Goal: Navigation & Orientation: Find specific page/section

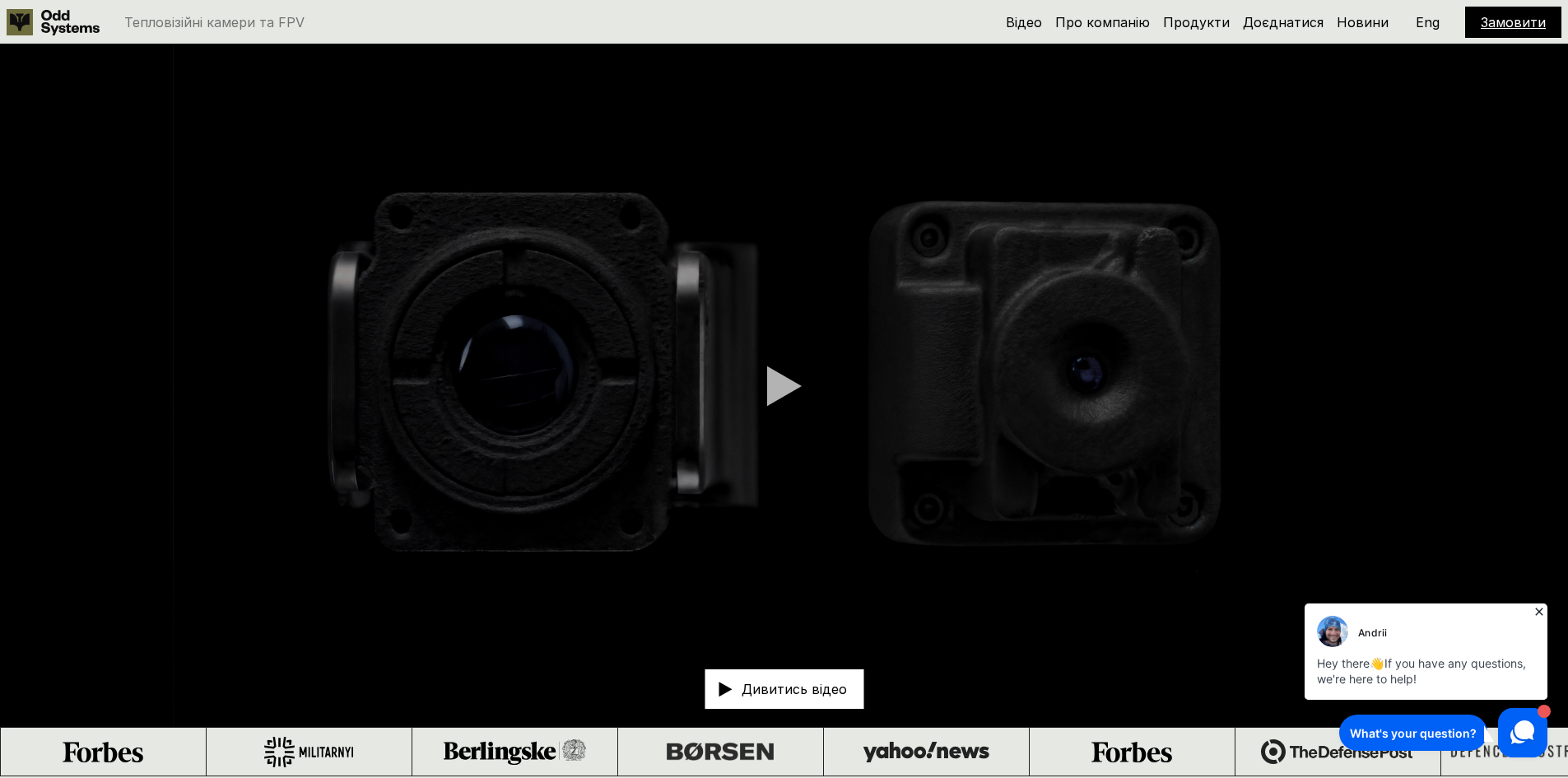
click at [778, 378] on div at bounding box center [784, 386] width 35 height 41
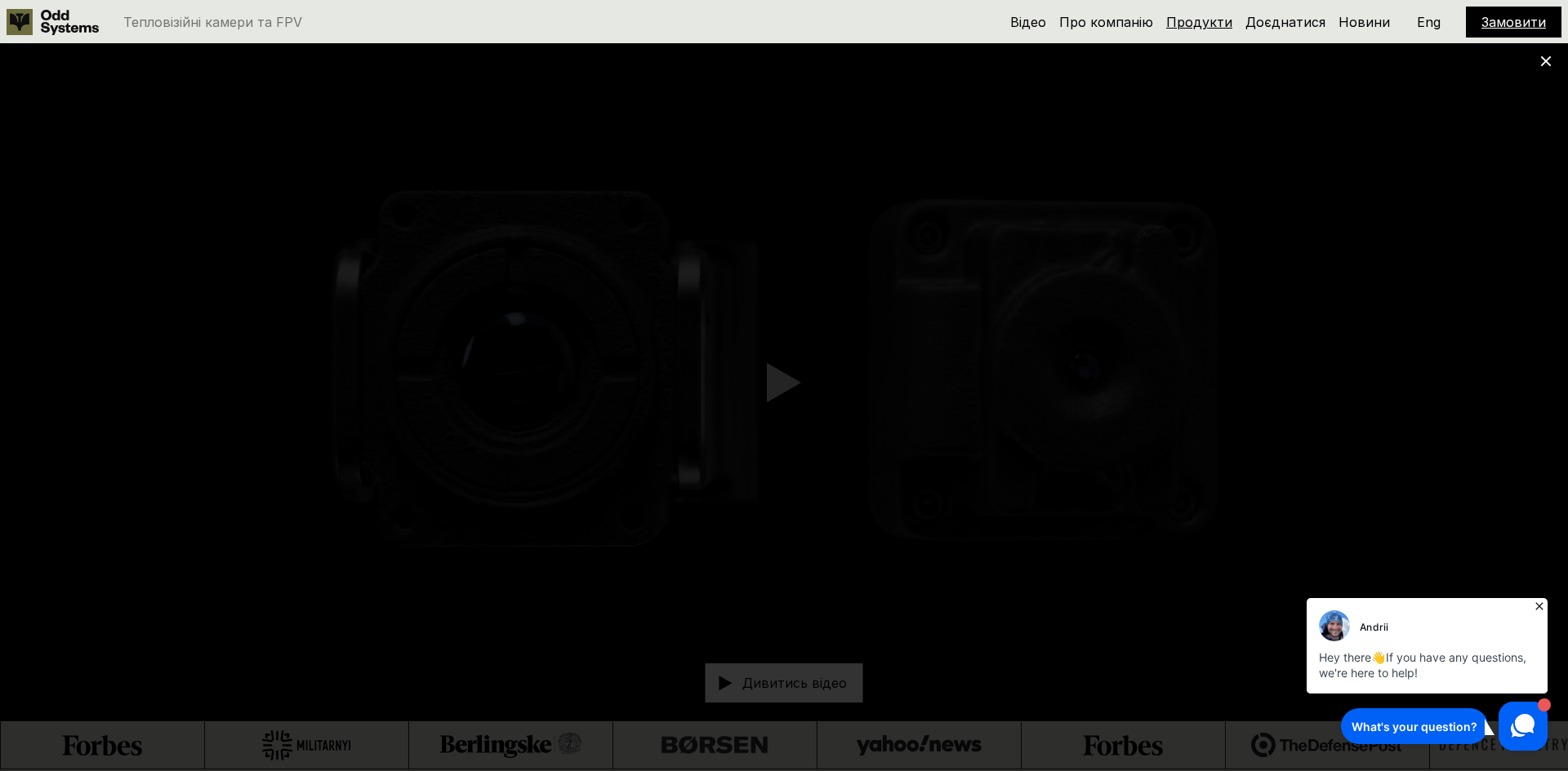
click at [1210, 28] on link "Продукти" at bounding box center [1199, 23] width 66 height 17
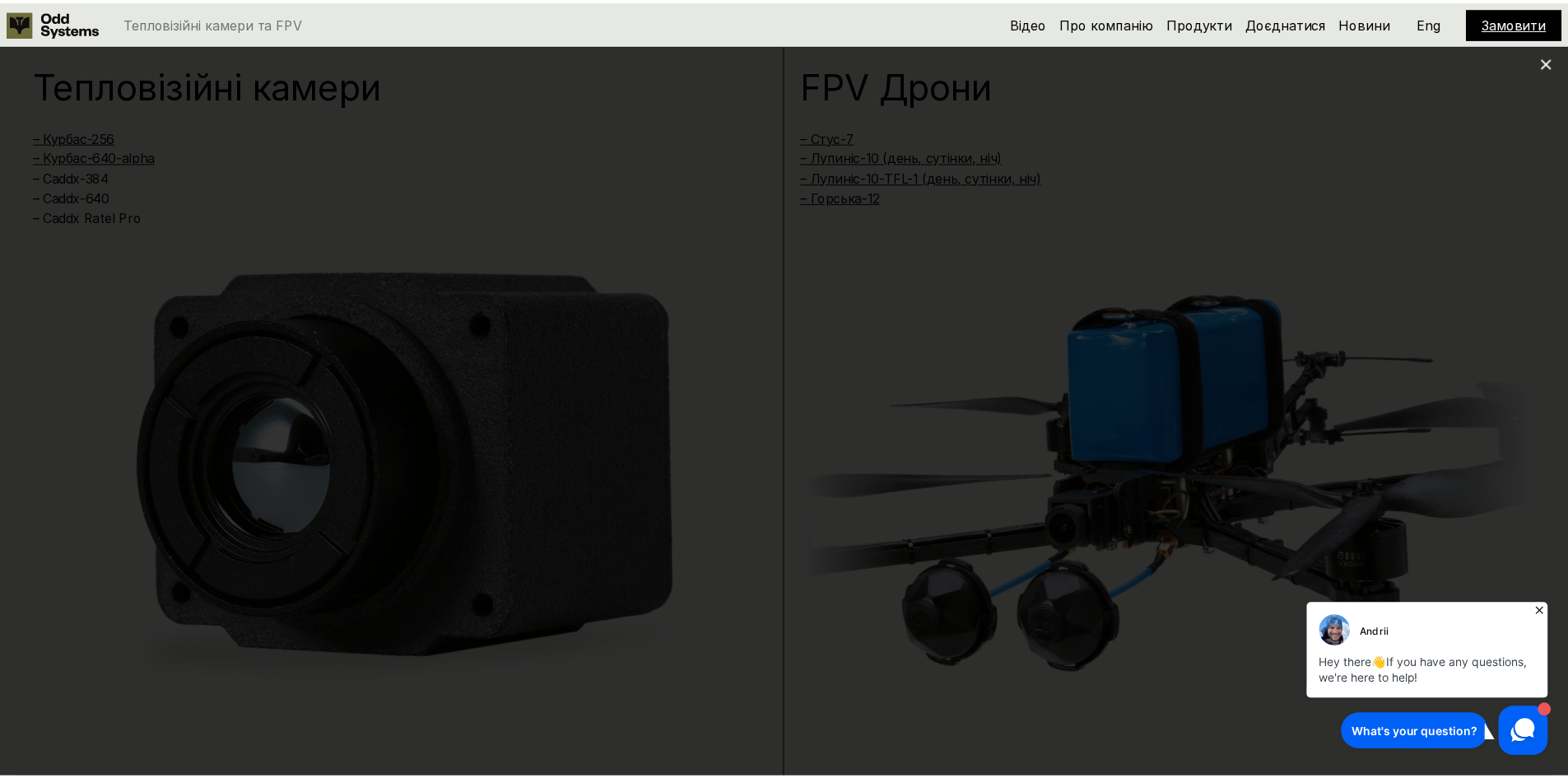
scroll to position [1555, 0]
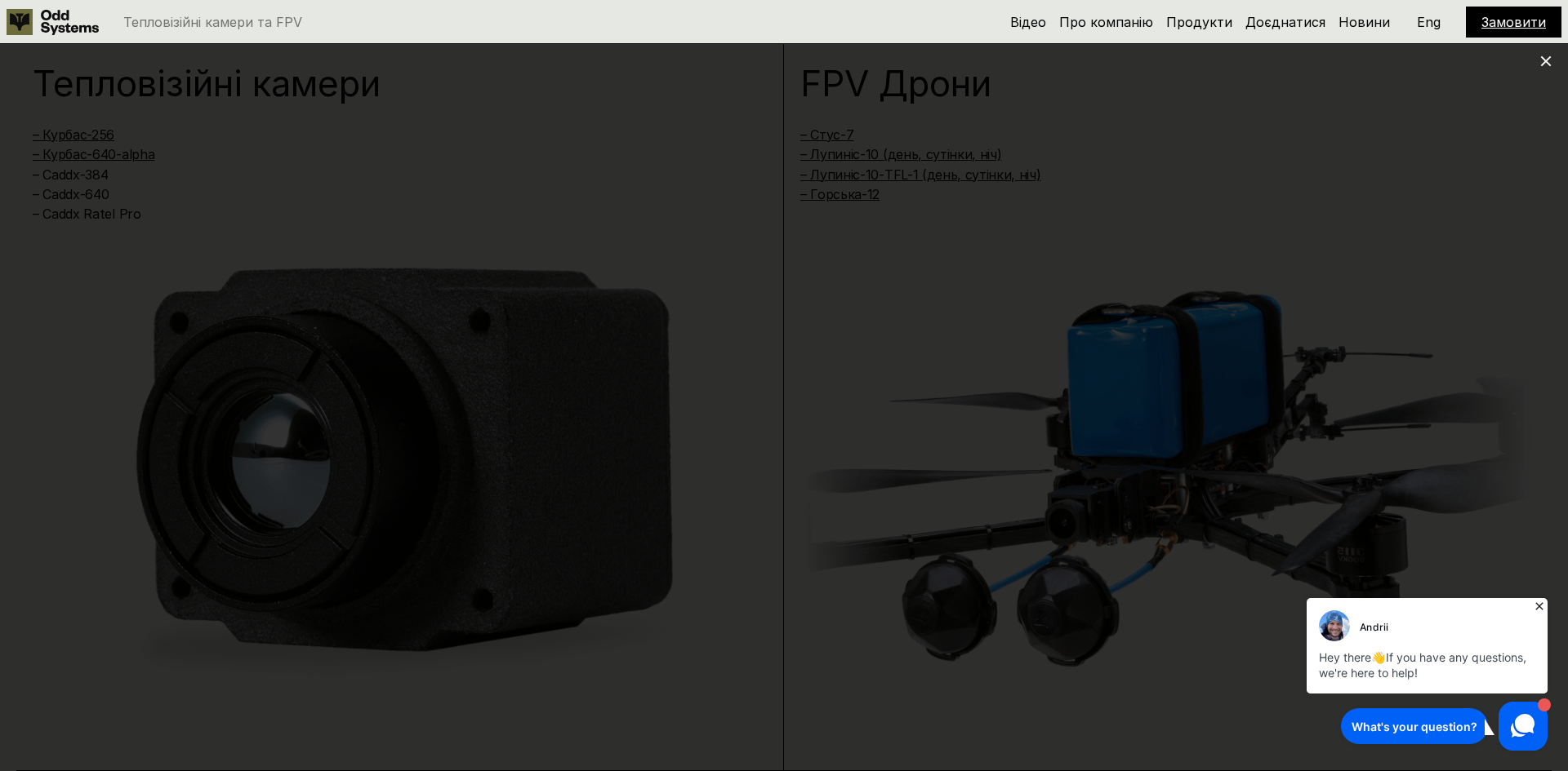
click at [1551, 64] on icon at bounding box center [1546, 61] width 12 height 12
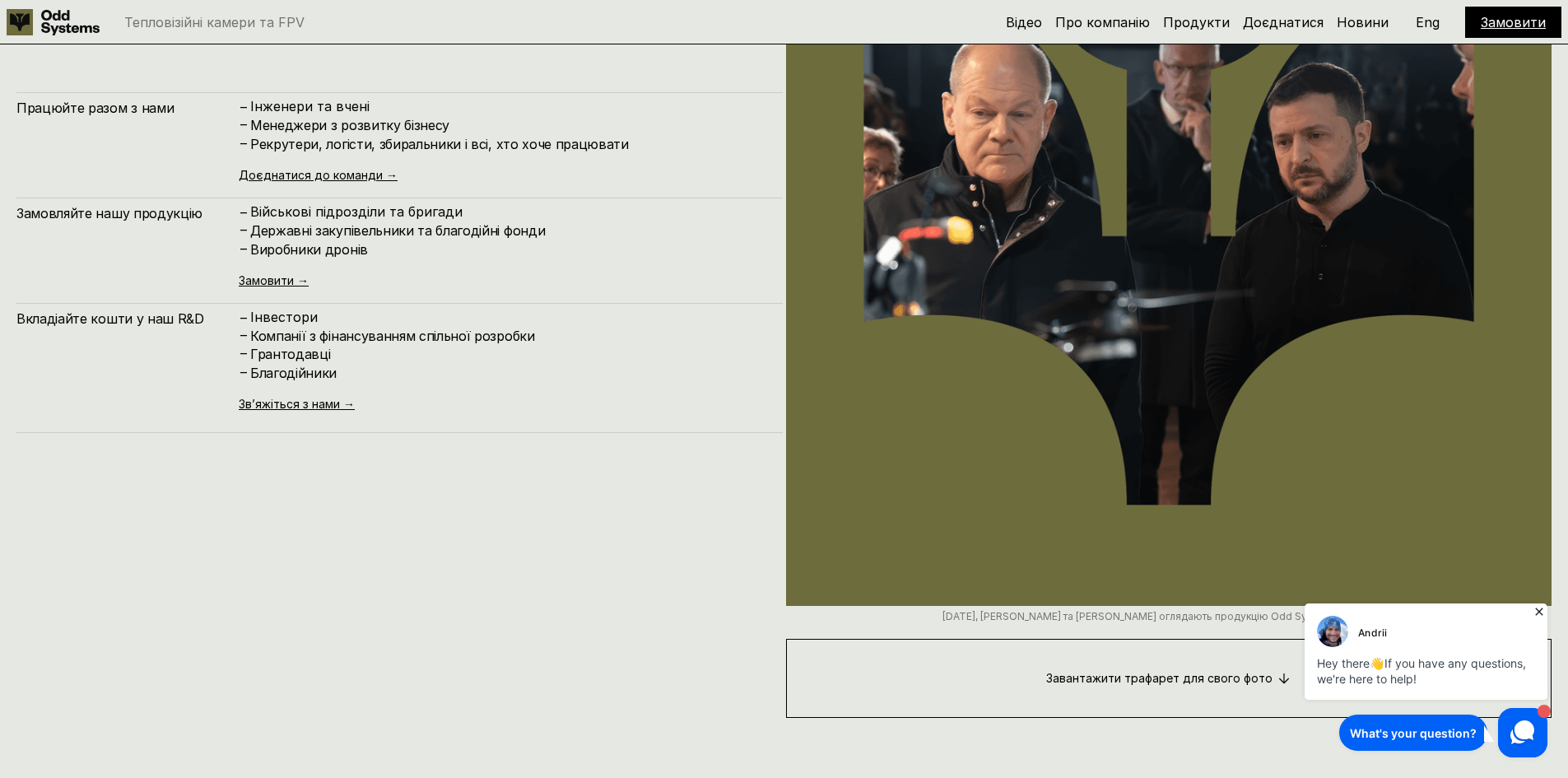
scroll to position [7979, 0]
click at [1276, 21] on link "Доєднатися" at bounding box center [1284, 23] width 81 height 17
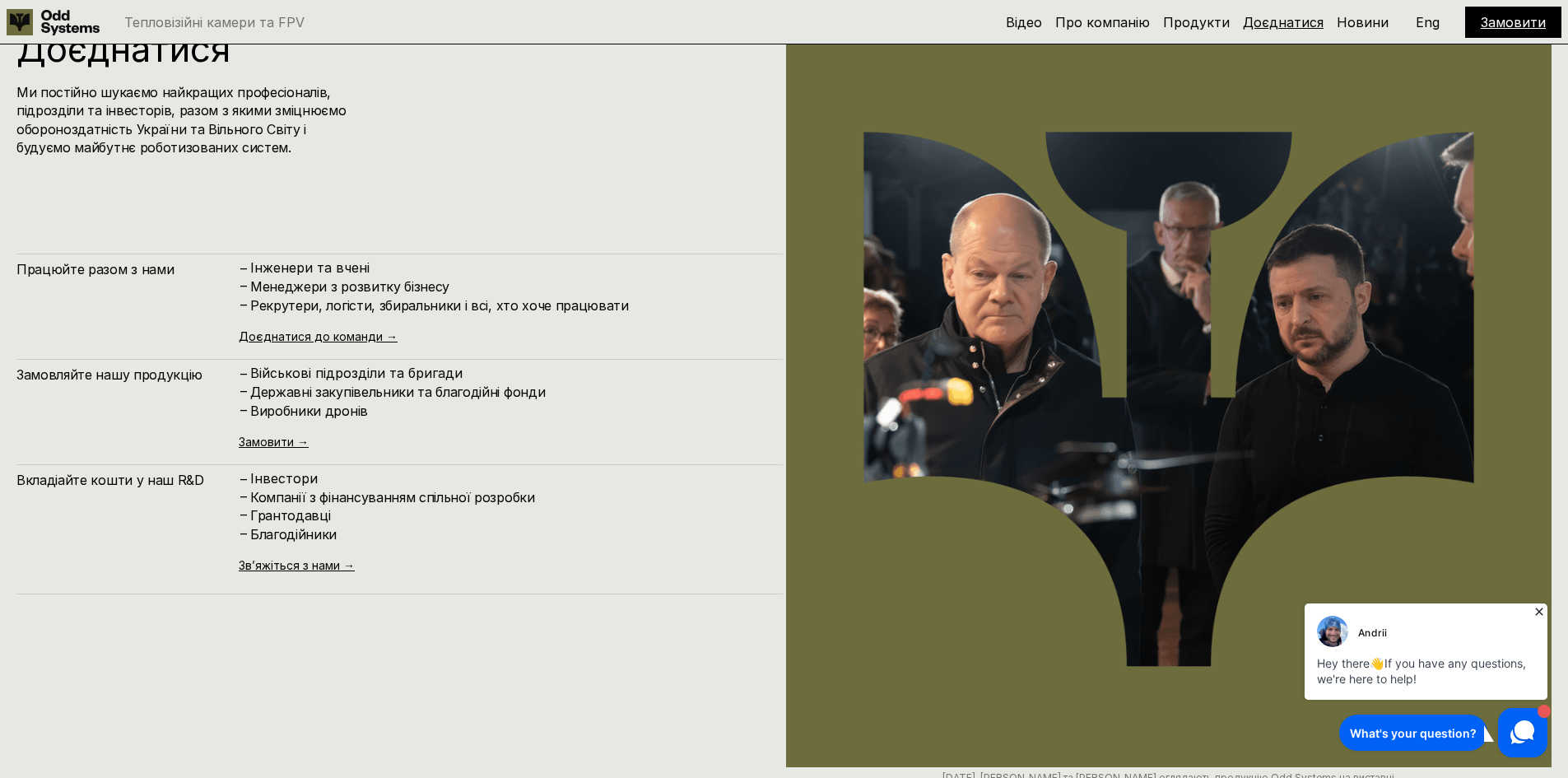
scroll to position [7782, 0]
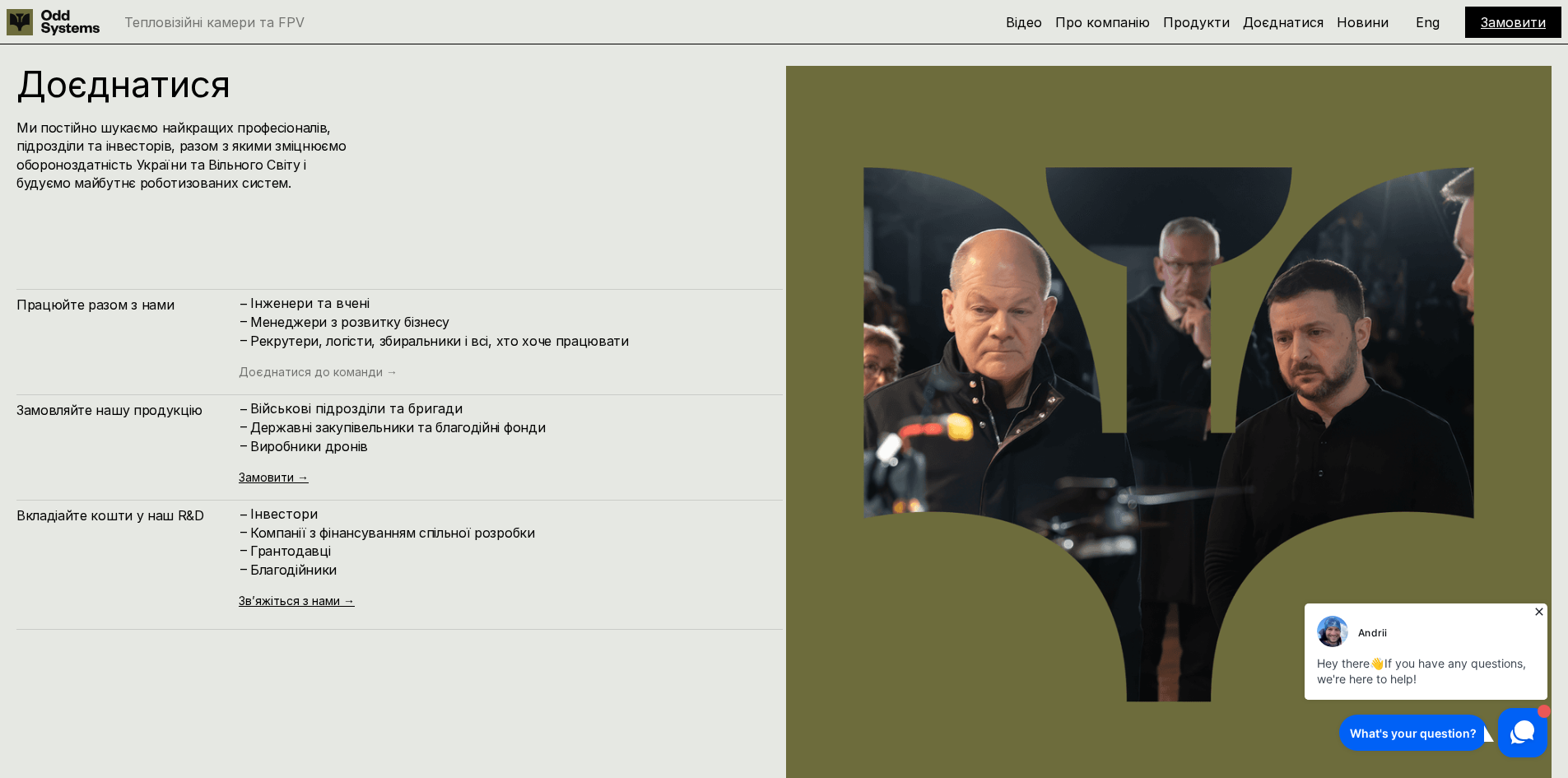
click at [293, 374] on link "Доєднатися до команди →" at bounding box center [318, 371] width 159 height 14
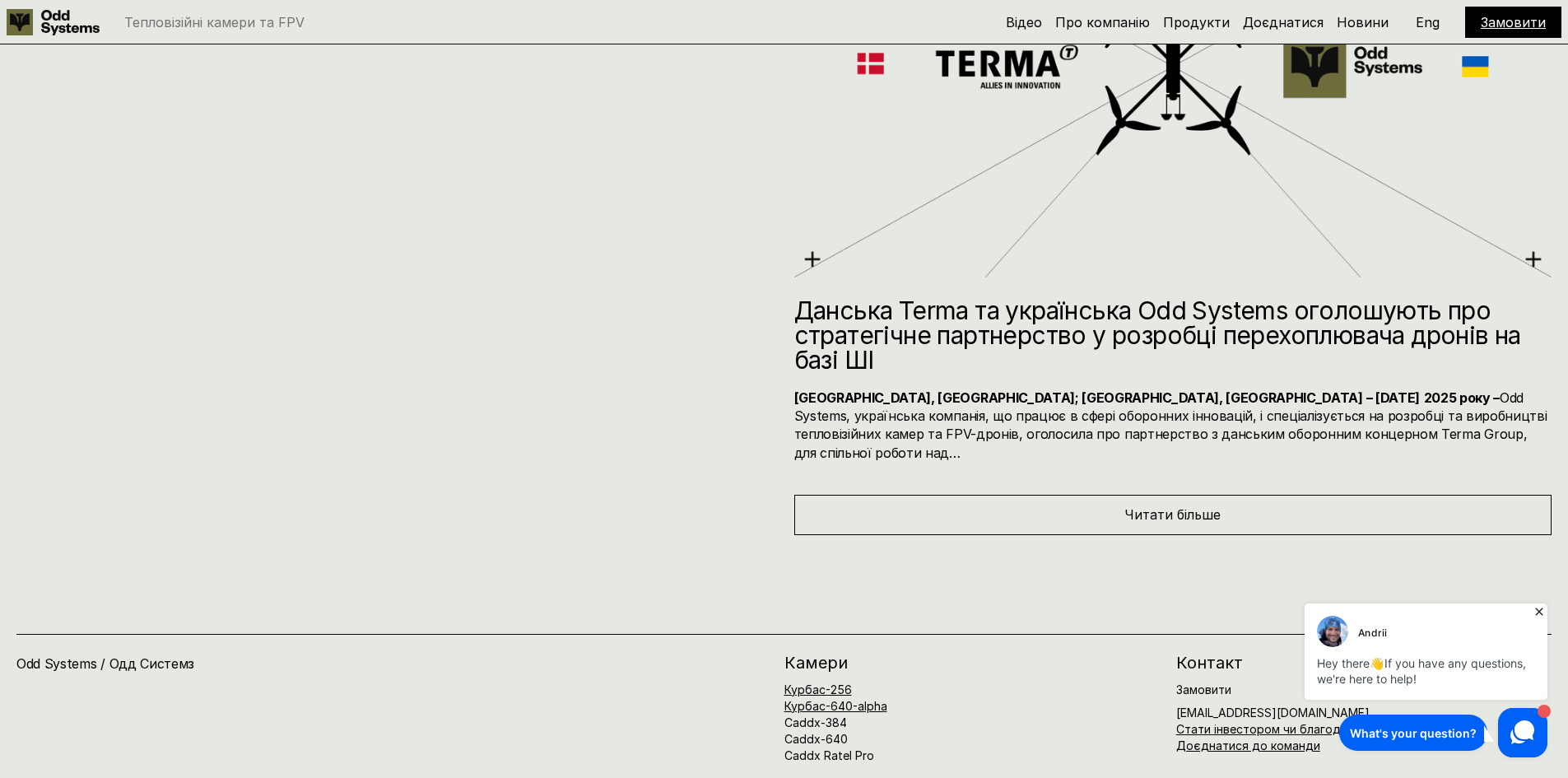
scroll to position [9017, 0]
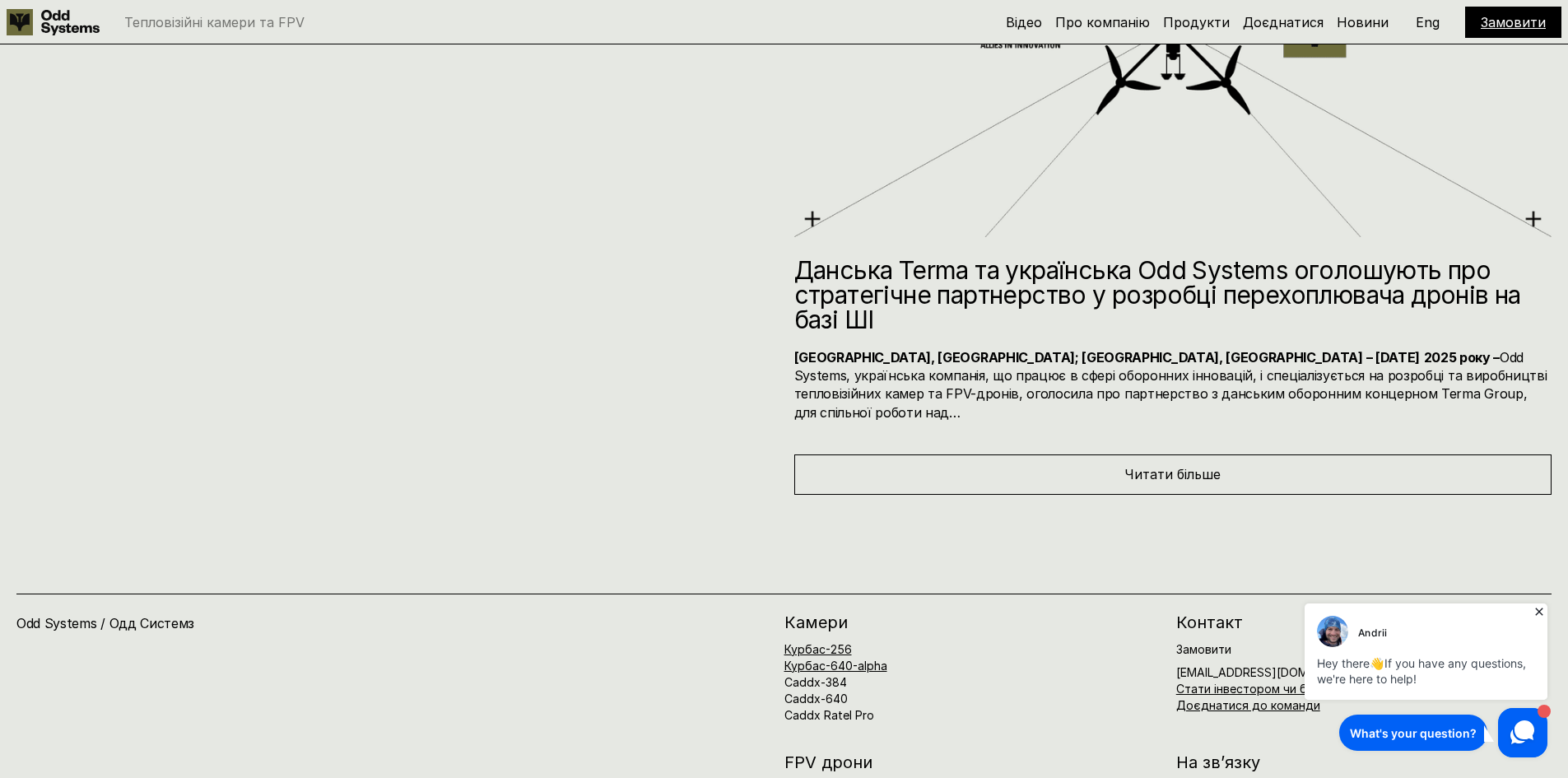
click at [930, 495] on div "Odd Systems / Одд Системз Завітайте на сайт нашої сестринської компанії Четверт…" at bounding box center [784, 764] width 1568 height 539
click at [929, 455] on div "Читати більше" at bounding box center [1173, 474] width 758 height 40
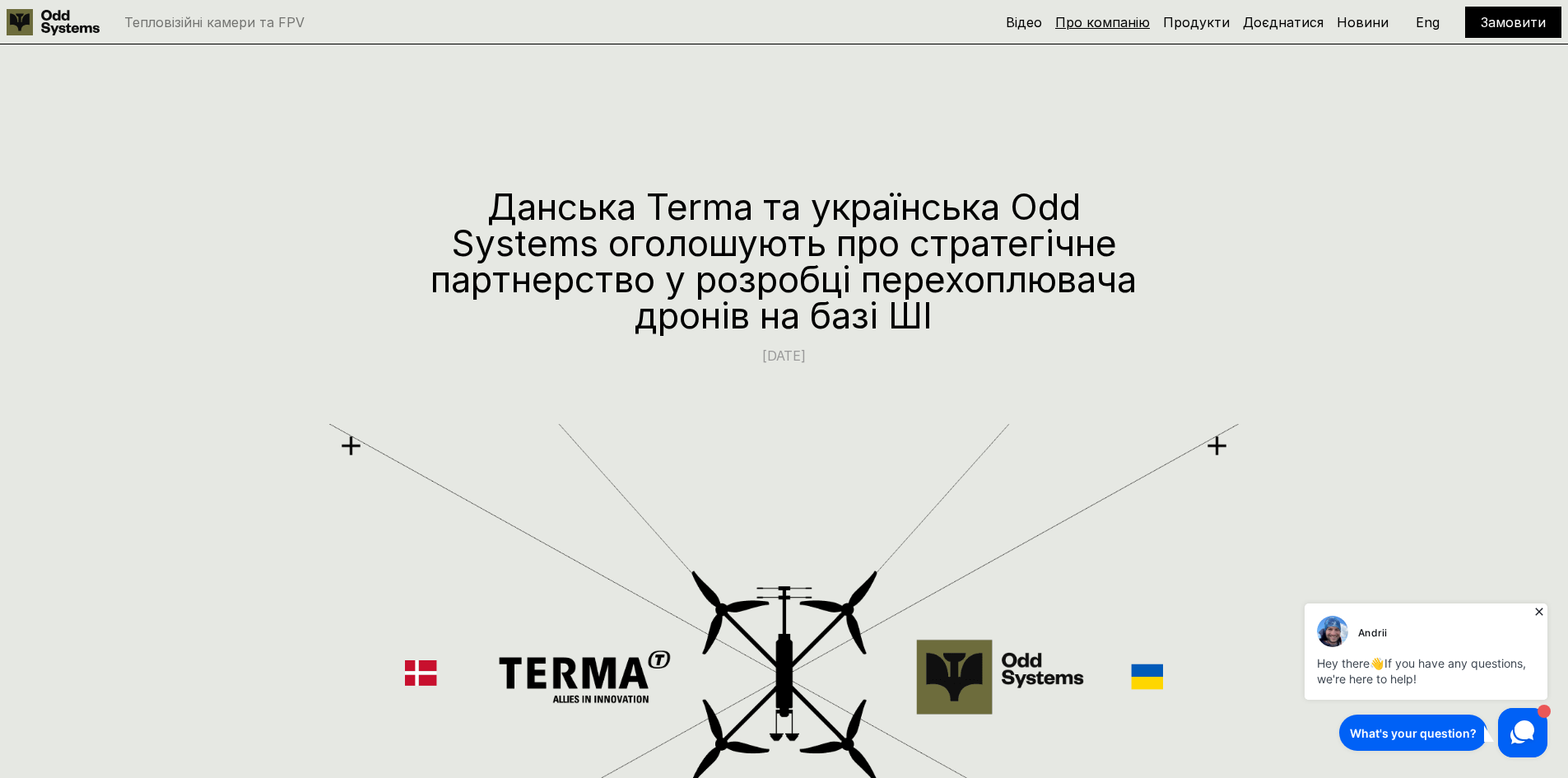
click at [1084, 26] on link "Про компанію" at bounding box center [1102, 23] width 94 height 17
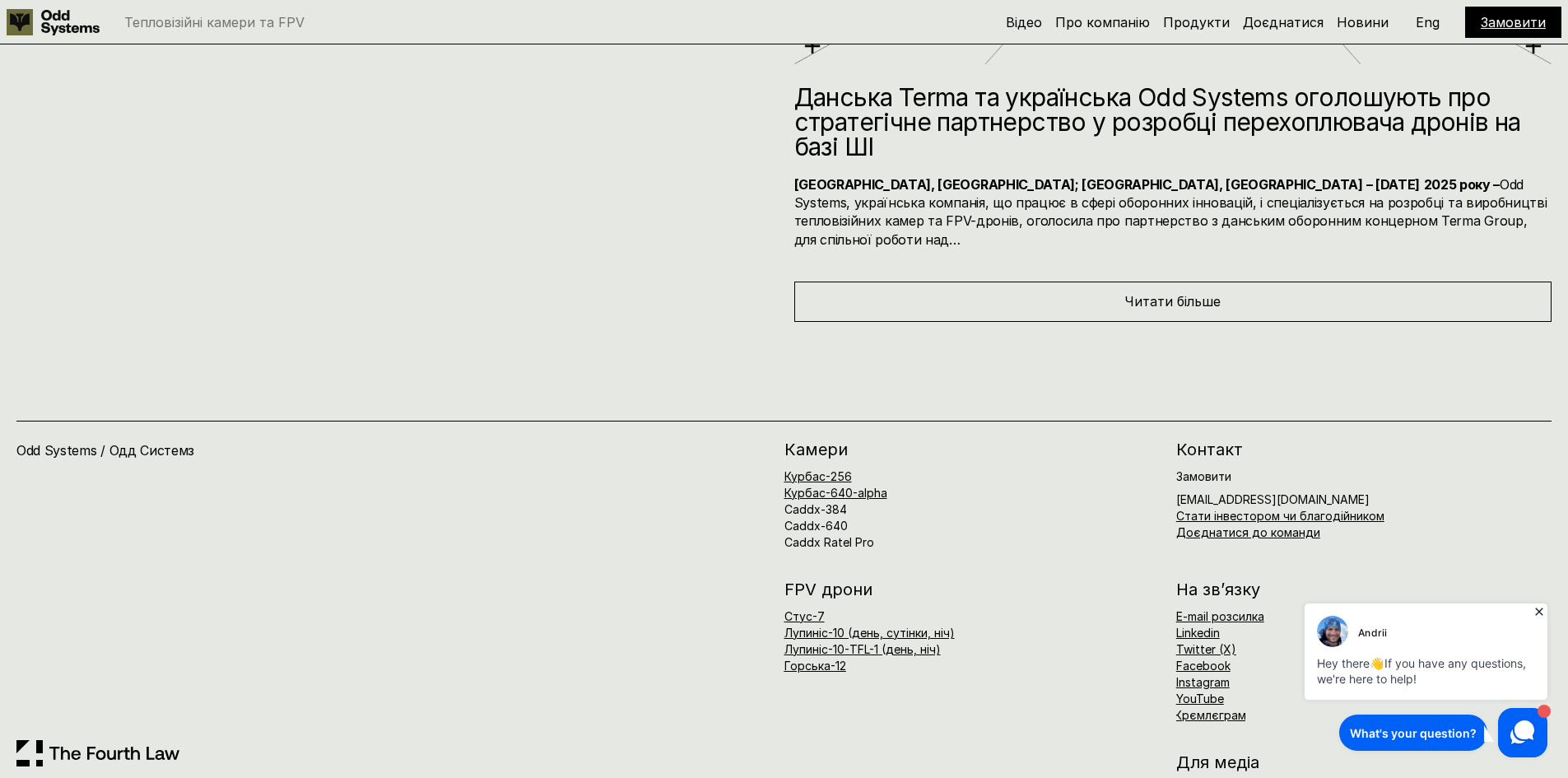
scroll to position [9254, 0]
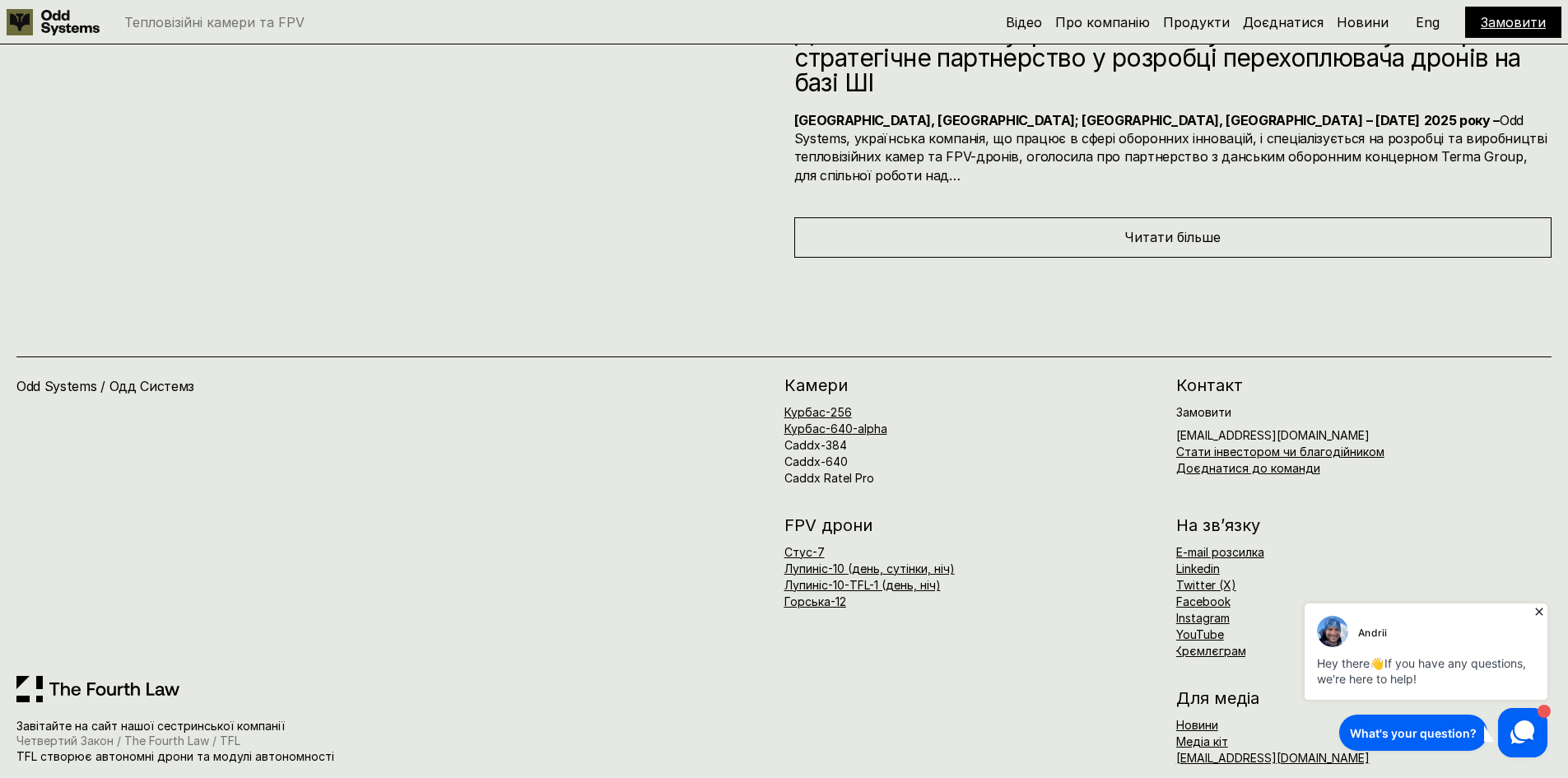
click at [163, 734] on link "Четвертий Закон / The Fourth Law / TFL" at bounding box center [128, 741] width 224 height 14
